Goal: Task Accomplishment & Management: Manage account settings

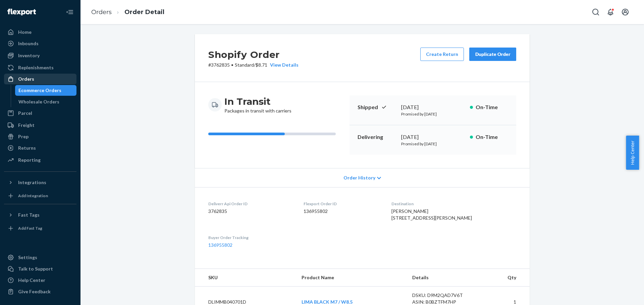
scroll to position [134, 0]
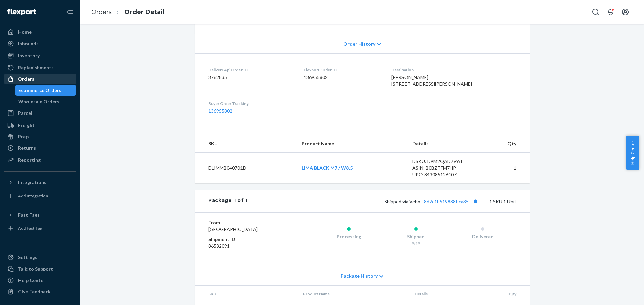
click at [37, 81] on div "Orders" at bounding box center [40, 78] width 71 height 9
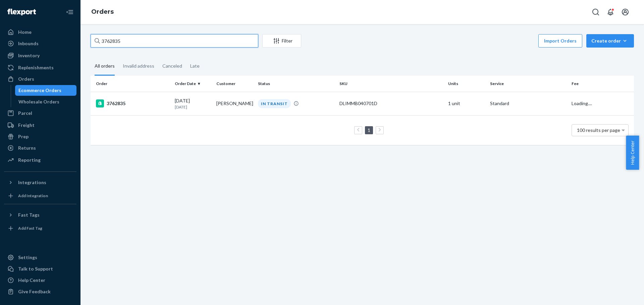
click at [113, 39] on input "3762835" at bounding box center [175, 40] width 168 height 13
paste input "474"
type input "3762474"
click at [119, 100] on div "3762474" at bounding box center [132, 104] width 73 height 8
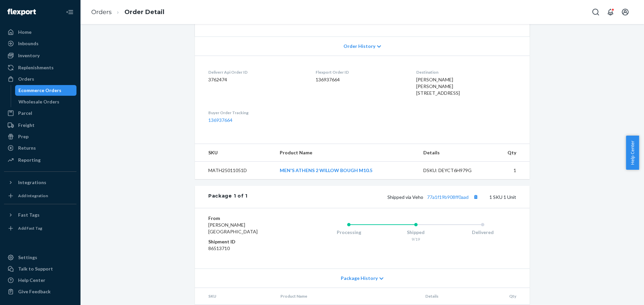
scroll to position [134, 0]
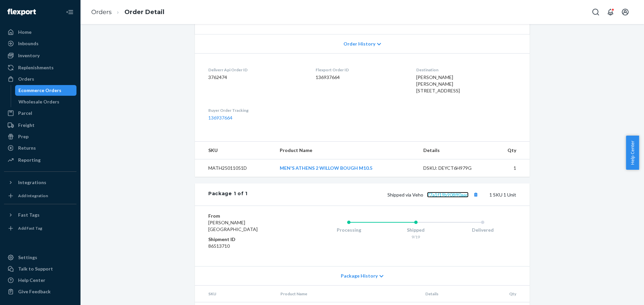
click at [445, 198] on link "77a1f19b908ff0aad" at bounding box center [448, 195] width 42 height 6
click at [27, 77] on div "Orders" at bounding box center [26, 79] width 16 height 7
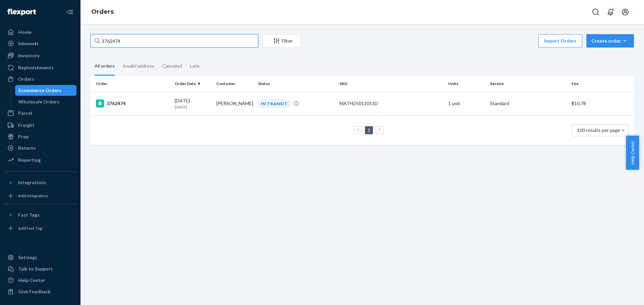
drag, startPoint x: 137, startPoint y: 40, endPoint x: 84, endPoint y: 33, distance: 53.4
click at [84, 33] on div "3762474 Filter Import Orders Create order Ecommerce order Removal order All ord…" at bounding box center [361, 164] width 563 height 281
paste input "49415"
type input "3749415"
click at [108, 101] on div "3749415" at bounding box center [132, 104] width 73 height 8
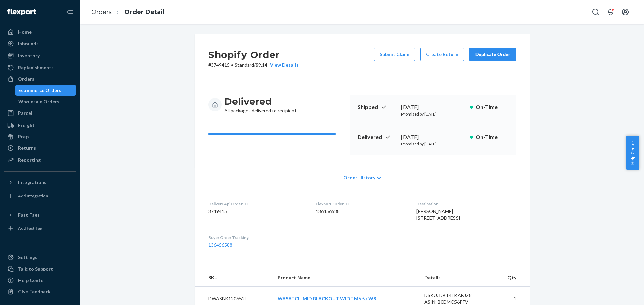
scroll to position [134, 0]
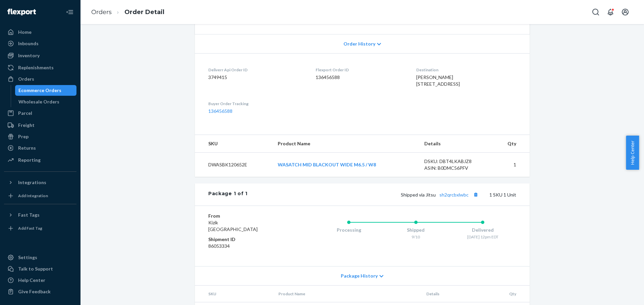
drag, startPoint x: 585, startPoint y: 54, endPoint x: 545, endPoint y: 2, distance: 66.2
click at [585, 54] on div "Shopify Order # 3749415 • Standard / $9.14 View Details Submit Claim Create Ret…" at bounding box center [361, 117] width 553 height 435
click at [38, 80] on div "Orders" at bounding box center [40, 78] width 71 height 9
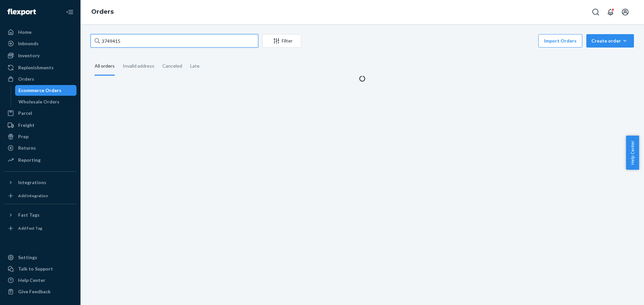
click at [199, 43] on input "3749415" at bounding box center [175, 40] width 168 height 13
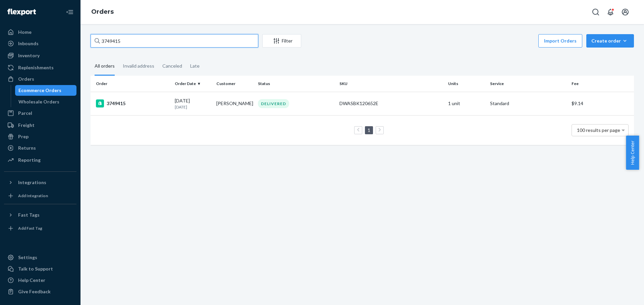
drag, startPoint x: 199, startPoint y: 43, endPoint x: 194, endPoint y: 43, distance: 5.4
click at [198, 43] on input "3749415" at bounding box center [175, 40] width 168 height 13
paste input "64556"
type input "3764556"
click at [118, 103] on div "3764556" at bounding box center [132, 104] width 73 height 8
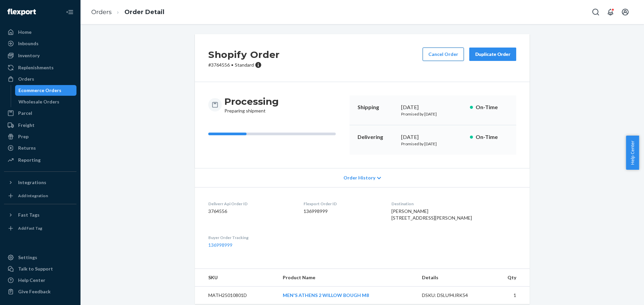
click at [436, 52] on button "Cancel Order" at bounding box center [442, 54] width 41 height 13
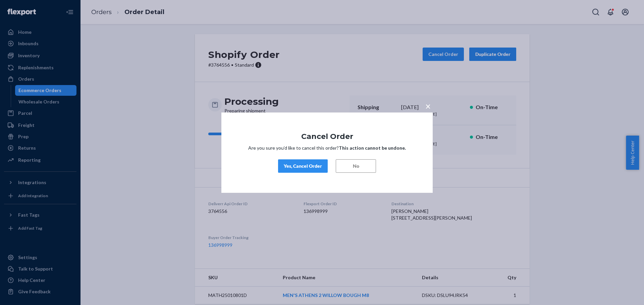
click at [304, 162] on button "Yes, Cancel Order" at bounding box center [303, 166] width 50 height 13
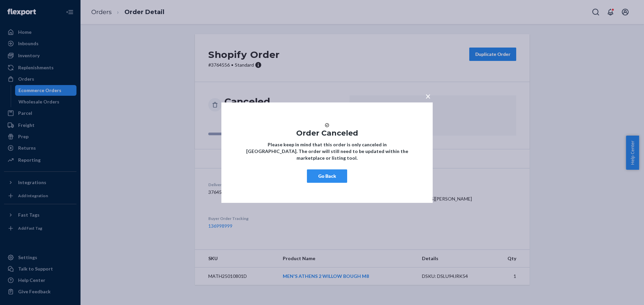
click at [428, 93] on span "×" at bounding box center [427, 95] width 5 height 11
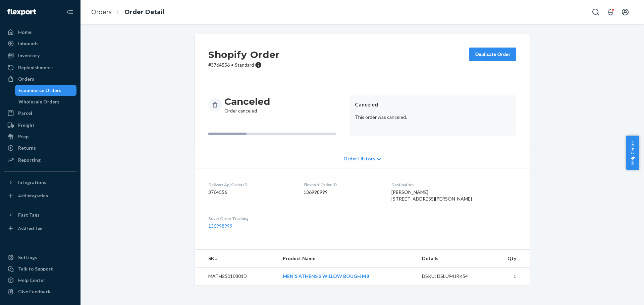
click at [482, 57] on div "Duplicate Order" at bounding box center [493, 54] width 36 height 7
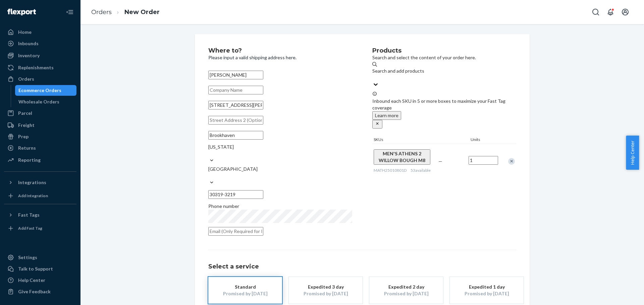
drag, startPoint x: 265, startPoint y: 113, endPoint x: 187, endPoint y: 116, distance: 77.5
click at [190, 116] on div "Where to? Please input a valid shipping address here. [PERSON_NAME] [STREET_ADD…" at bounding box center [362, 189] width 345 height 310
paste input "[STREET_ADDRESS]"
type input "[STREET_ADDRESS]"
type input "[GEOGRAPHIC_DATA]"
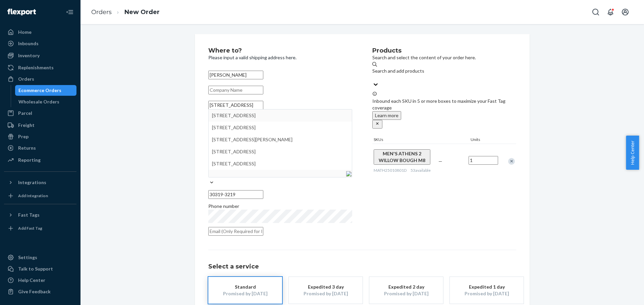
type input "30327"
type input "[STREET_ADDRESS]"
click at [221, 125] on input "text" at bounding box center [235, 120] width 55 height 9
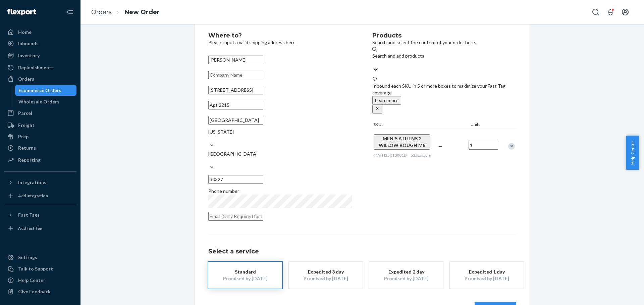
scroll to position [26, 0]
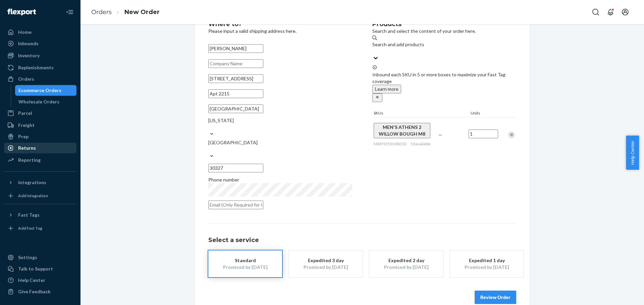
type input "Apt 2215"
drag, startPoint x: 489, startPoint y: 282, endPoint x: 483, endPoint y: 279, distance: 6.6
click at [489, 291] on button "Review Order" at bounding box center [495, 297] width 42 height 13
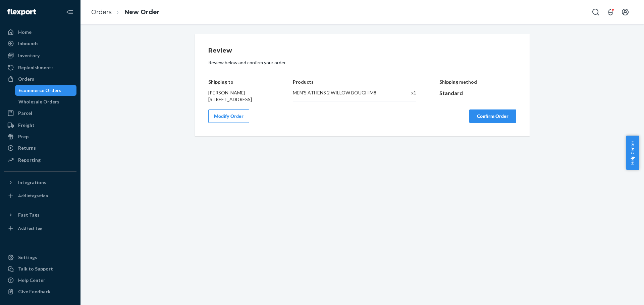
scroll to position [0, 0]
click at [490, 123] on button "Confirm Order" at bounding box center [492, 116] width 47 height 13
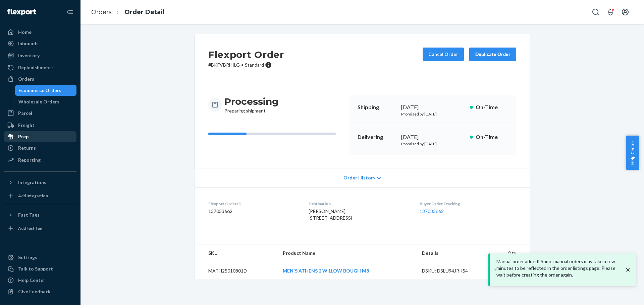
drag, startPoint x: 333, startPoint y: 231, endPoint x: 291, endPoint y: 219, distance: 43.7
click at [291, 219] on dl "Flexport Order ID 137033662 Destination [PERSON_NAME] [STREET_ADDRESS] US Buyer…" at bounding box center [362, 212] width 335 height 50
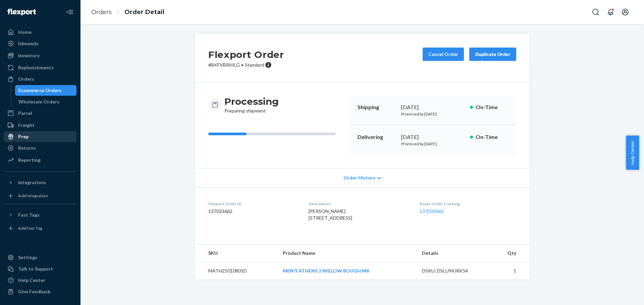
click at [329, 221] on span "[PERSON_NAME] [STREET_ADDRESS]" at bounding box center [330, 215] width 44 height 12
drag, startPoint x: 333, startPoint y: 232, endPoint x: 291, endPoint y: 220, distance: 43.4
click at [291, 220] on dl "Flexport Order ID 137033662 Destination [PERSON_NAME] [STREET_ADDRESS] US Buyer…" at bounding box center [362, 212] width 335 height 50
copy span "[STREET_ADDRESS]"
click at [353, 222] on div "[PERSON_NAME] [STREET_ADDRESS]" at bounding box center [358, 214] width 100 height 13
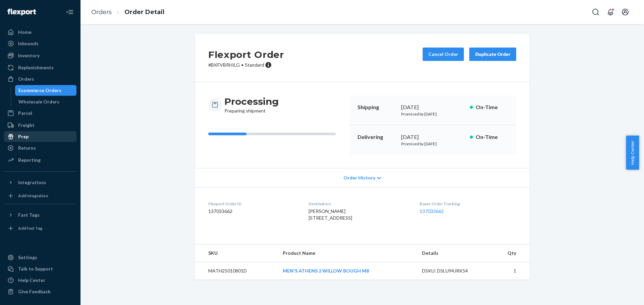
drag, startPoint x: 334, startPoint y: 233, endPoint x: 295, endPoint y: 222, distance: 40.4
click at [308, 222] on div "[PERSON_NAME] [STREET_ADDRESS]" at bounding box center [358, 214] width 100 height 13
copy span "[STREET_ADDRESS]"
click at [226, 67] on p "# BKFVBRHILG • Standard" at bounding box center [246, 65] width 76 height 7
click at [227, 66] on p "# BKFVBRHILG • Standard" at bounding box center [246, 65] width 76 height 7
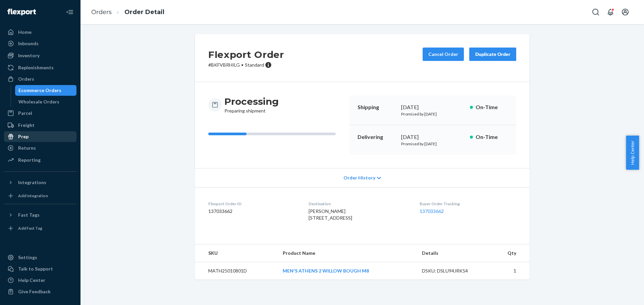
click at [221, 64] on p "# BKFVBRHILG • Standard" at bounding box center [246, 65] width 76 height 7
copy p "BKFVBRHILG"
click at [32, 82] on div "Orders" at bounding box center [26, 79] width 16 height 7
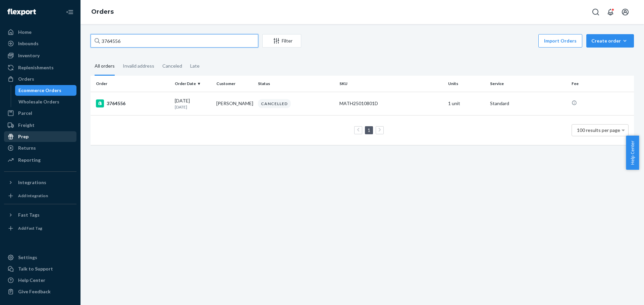
click at [126, 40] on input "3764556" at bounding box center [175, 40] width 168 height 13
paste input "5712"
type input "3757126"
click at [114, 104] on div "3757126" at bounding box center [132, 104] width 73 height 8
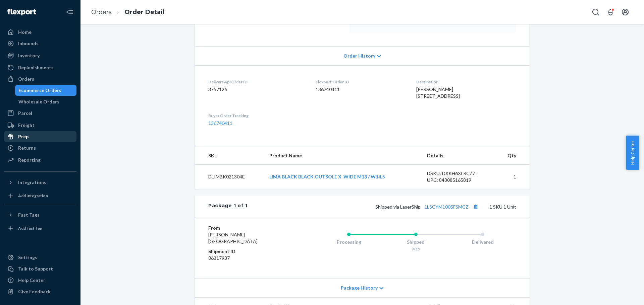
scroll to position [134, 0]
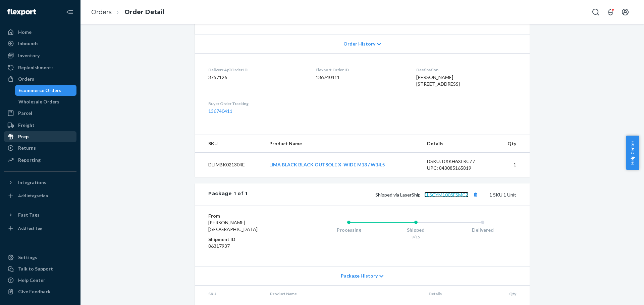
click at [446, 198] on link "1LSCYM1005FSMCZ" at bounding box center [446, 195] width 44 height 6
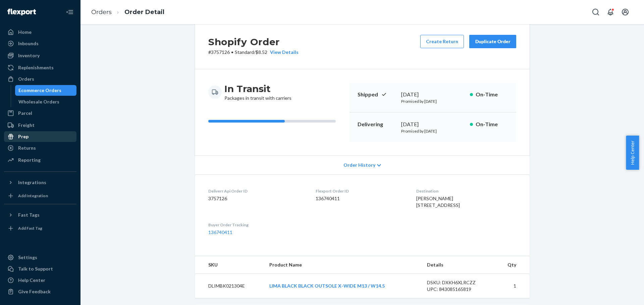
scroll to position [0, 0]
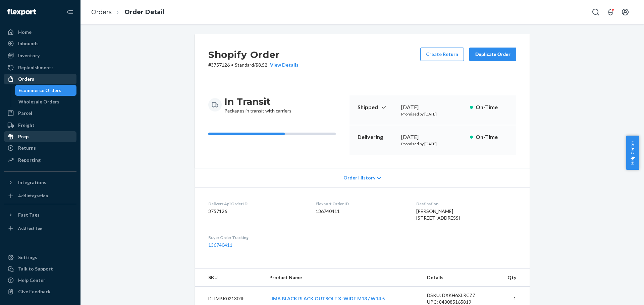
click at [26, 78] on div "Orders" at bounding box center [26, 79] width 16 height 7
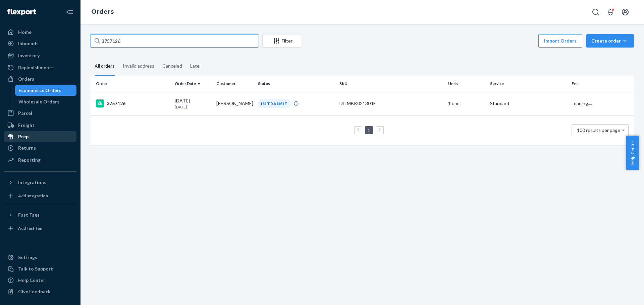
click at [115, 42] on input "3757126" at bounding box center [175, 40] width 168 height 13
paste input "17843"
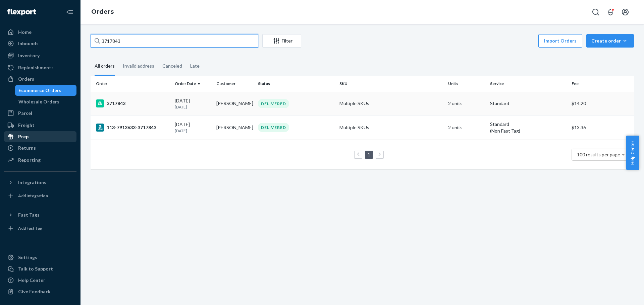
type input "3717843"
click at [121, 102] on div "3717843" at bounding box center [132, 104] width 73 height 8
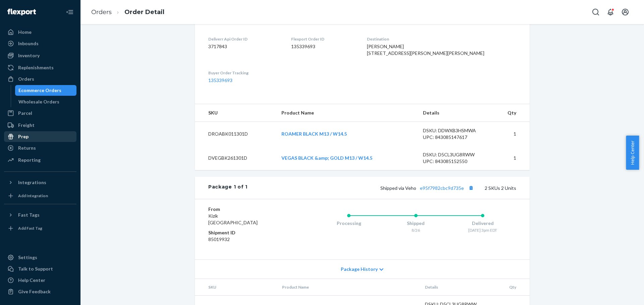
scroll to position [168, 0]
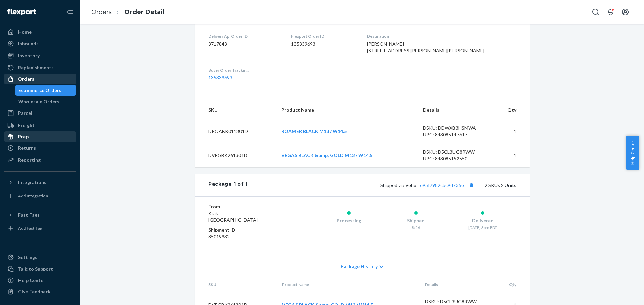
drag, startPoint x: 34, startPoint y: 80, endPoint x: 65, endPoint y: 80, distance: 31.5
click at [34, 80] on div "Orders" at bounding box center [40, 78] width 71 height 9
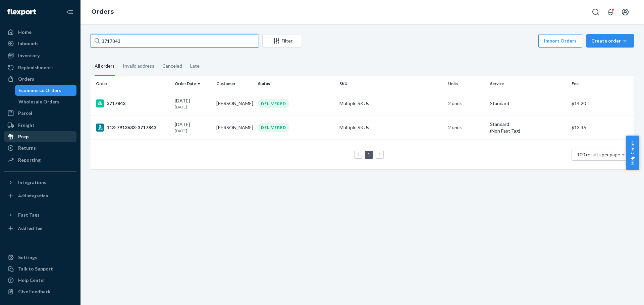
drag, startPoint x: 127, startPoint y: 41, endPoint x: 93, endPoint y: 40, distance: 34.2
click at [93, 40] on input "3717843" at bounding box center [175, 40] width 168 height 13
paste input "DROALG031301D"
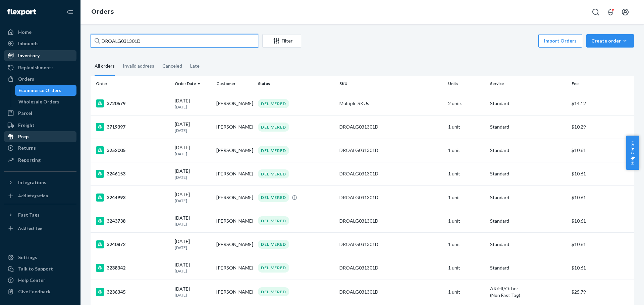
type input "DROALG031301D"
click at [22, 56] on div "Inventory" at bounding box center [28, 55] width 21 height 7
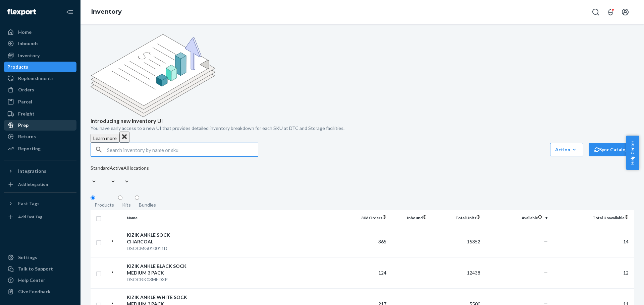
click at [109, 143] on input "text" at bounding box center [182, 149] width 151 height 13
type input "DROALG031301D"
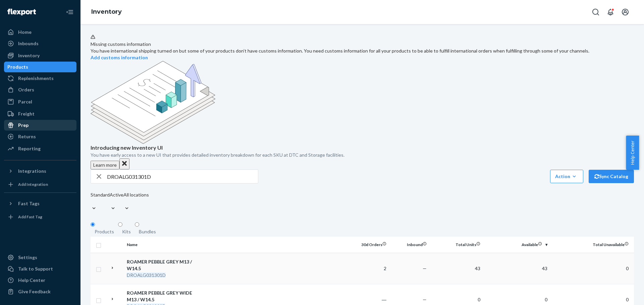
click at [140, 259] on div "ROAMER PEBBLE GREY M13 / W14.5" at bounding box center [162, 265] width 70 height 13
